Goal: Find specific page/section: Find specific page/section

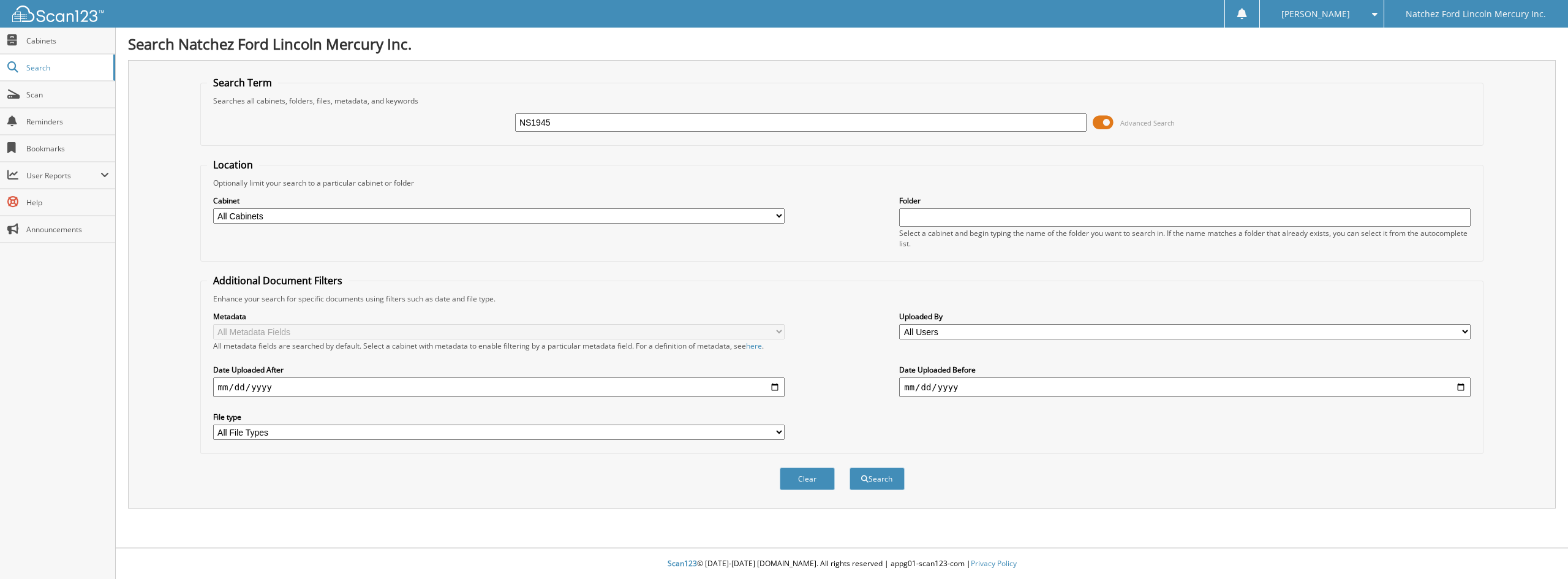
type input "NS1945"
click at [849, 468] on button "Search" at bounding box center [877, 479] width 55 height 23
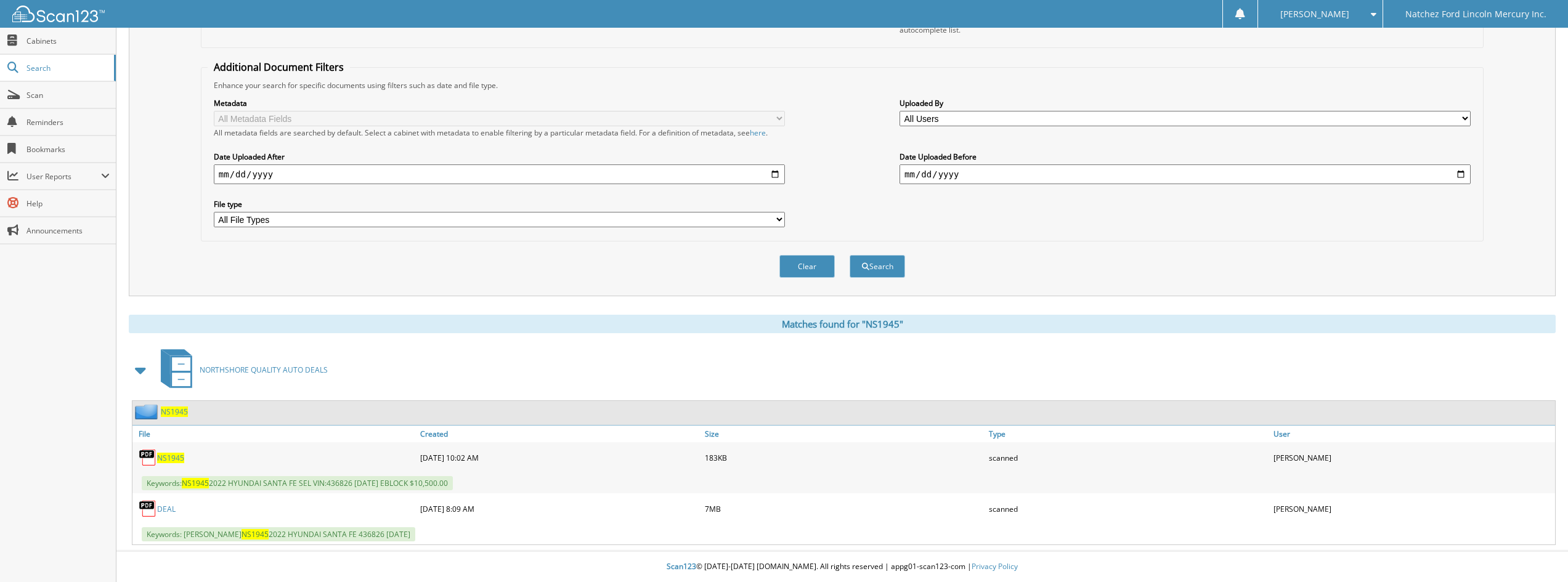
click at [167, 509] on link "DEAL" at bounding box center [167, 509] width 18 height 10
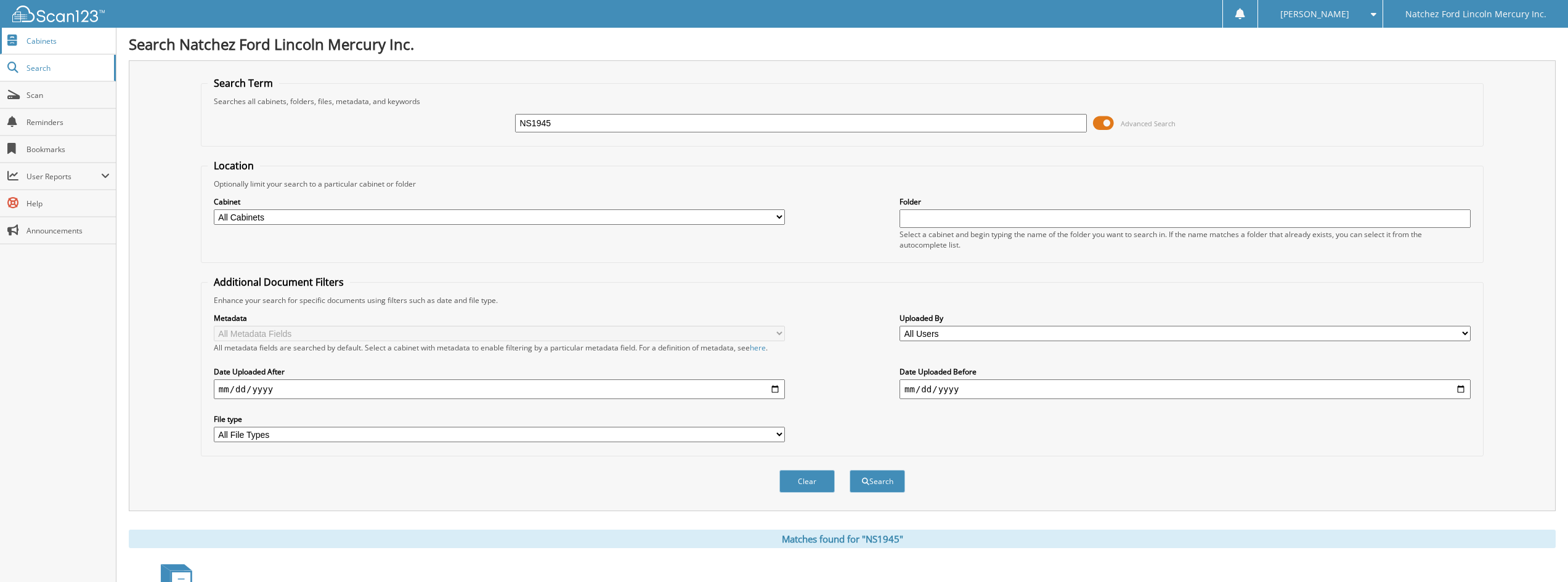
click at [50, 45] on span "Cabinets" at bounding box center [68, 41] width 83 height 10
